Goal: Information Seeking & Learning: Learn about a topic

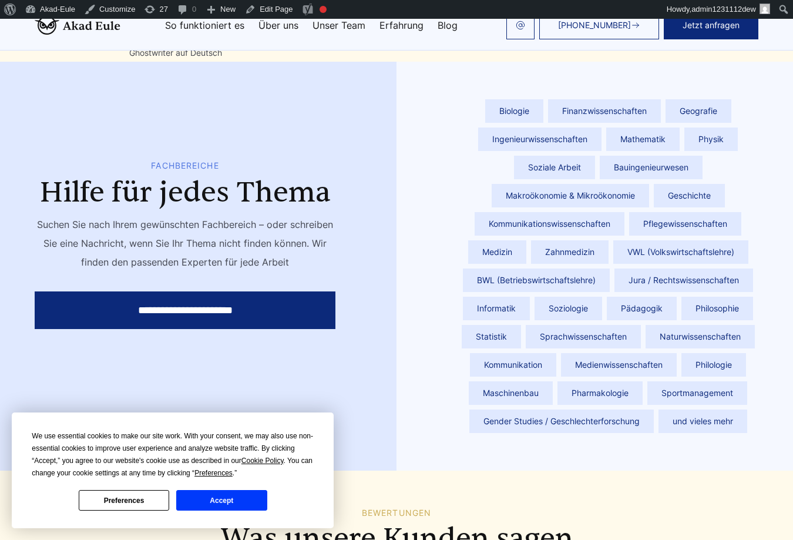
scroll to position [4080, 0]
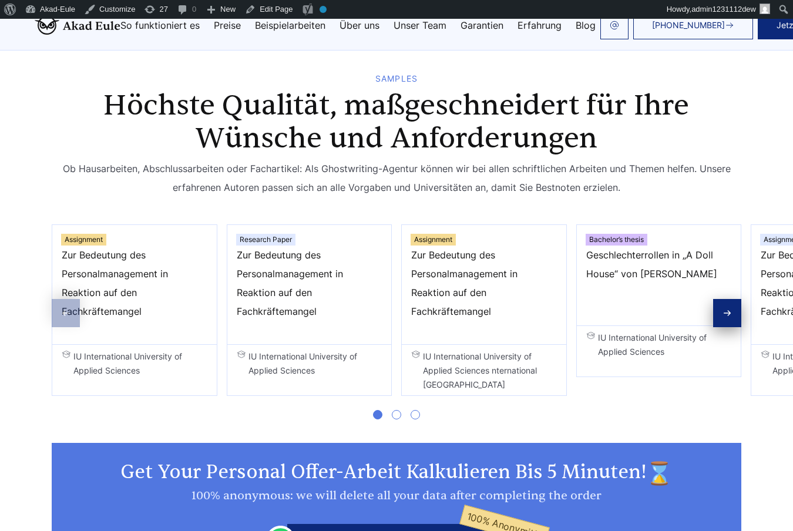
scroll to position [1761, 0]
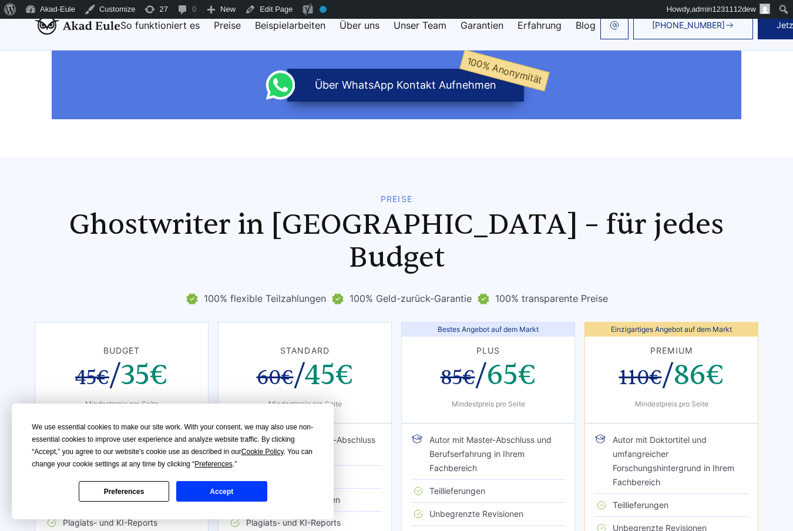
scroll to position [2310, 0]
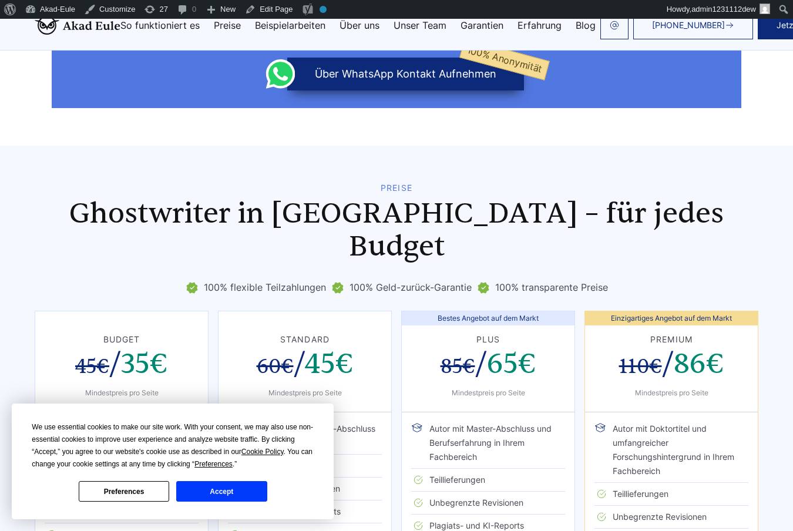
click at [518, 175] on section "Preise Ghostwriter in Deutschland – für jedes Budget 100% flexible Teilzahlunge…" at bounding box center [396, 476] width 793 height 660
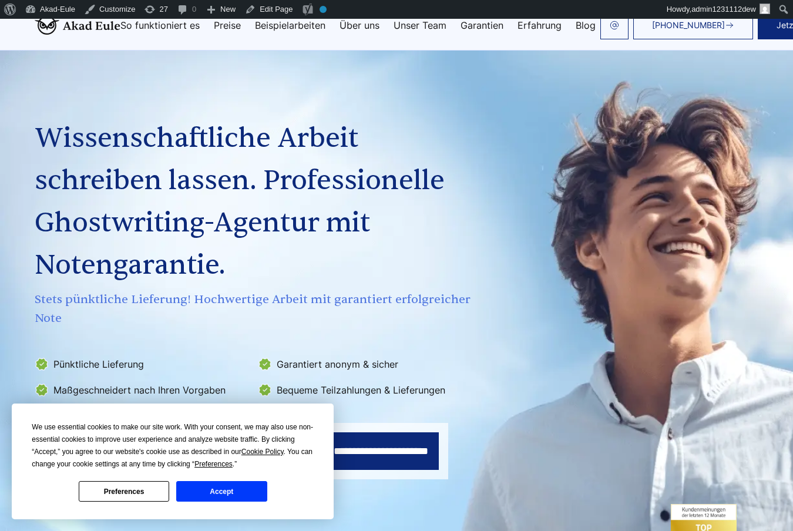
scroll to position [2310, 0]
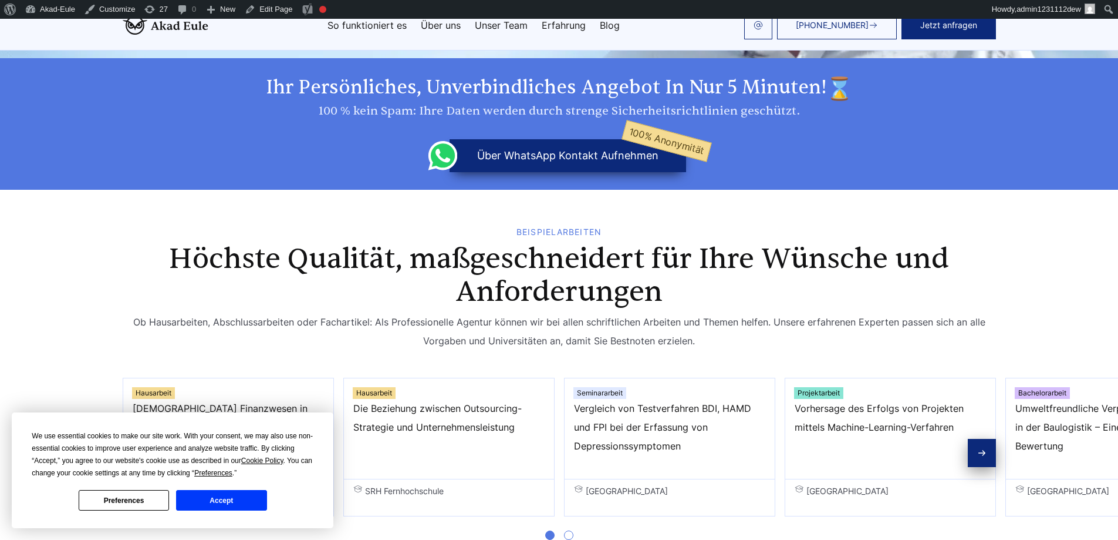
scroll to position [2911, 0]
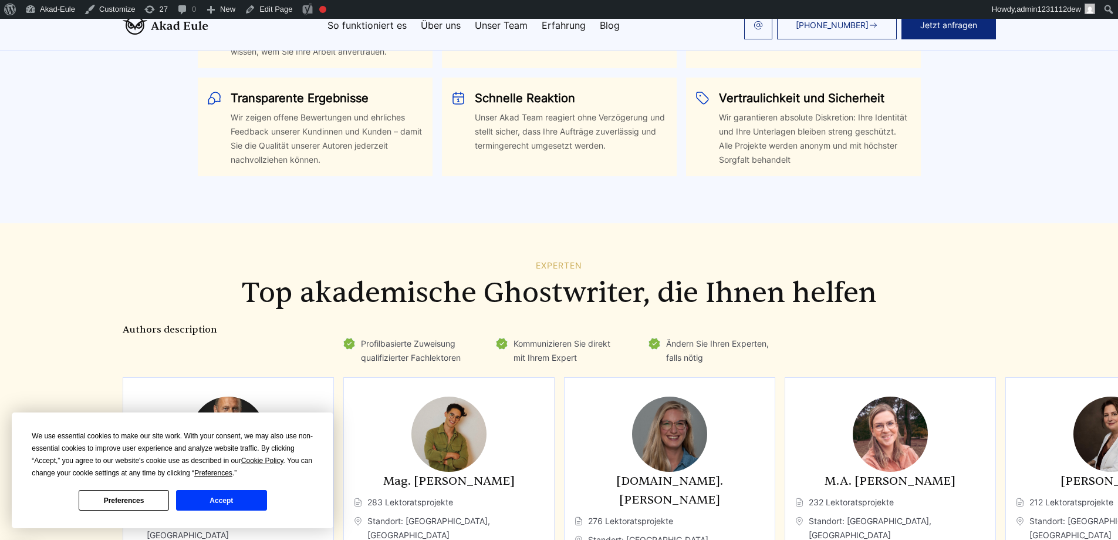
scroll to position [3052, 0]
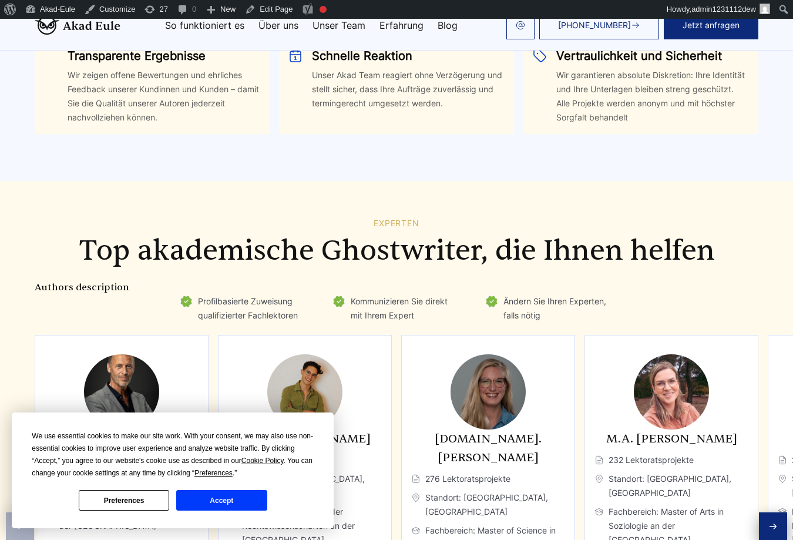
scroll to position [3068, 0]
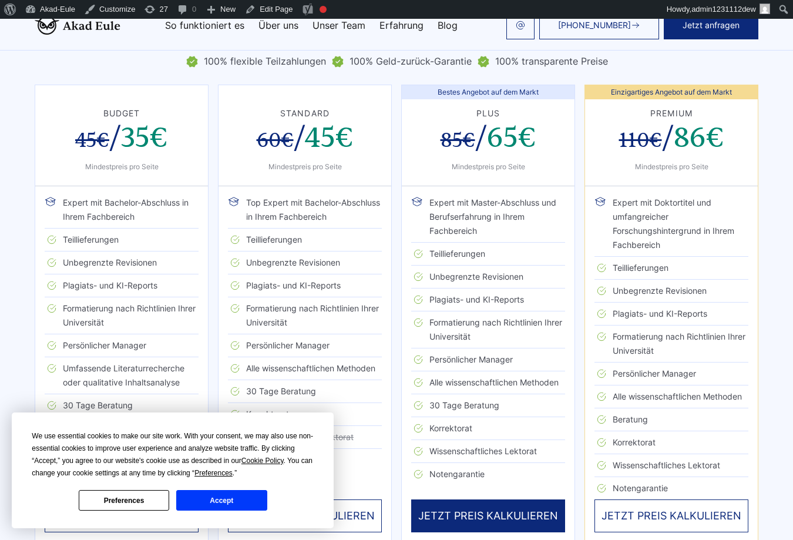
scroll to position [2037, 0]
